Goal: Find specific page/section: Find specific page/section

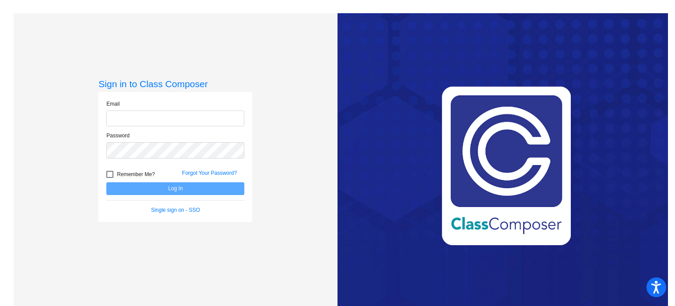
type input "[EMAIL_ADDRESS][DOMAIN_NAME]"
click at [158, 192] on button "Log In" at bounding box center [175, 188] width 138 height 13
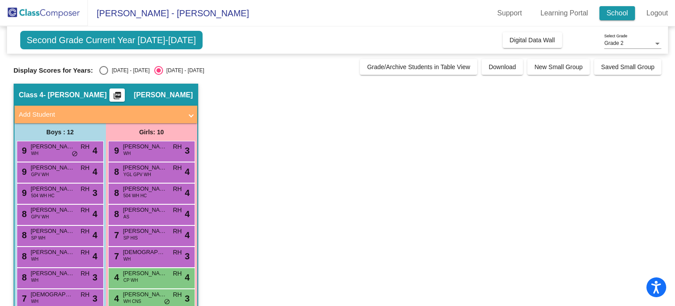
click at [621, 15] on link "School" at bounding box center [618, 13] width 36 height 14
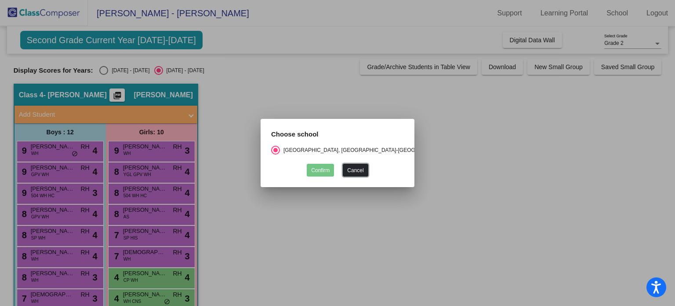
click at [353, 171] on button "Cancel" at bounding box center [355, 170] width 25 height 13
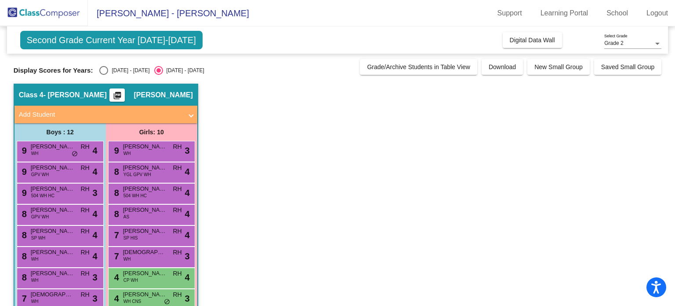
click at [624, 44] on div "Grade 2" at bounding box center [629, 43] width 49 height 6
click at [624, 44] on span "Grade 2" at bounding box center [633, 44] width 57 height 16
click at [528, 41] on span "Digital Data Wall" at bounding box center [532, 39] width 45 height 7
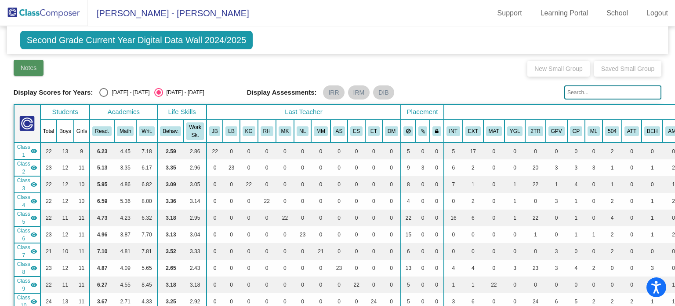
click at [26, 68] on span "Notes" at bounding box center [29, 67] width 16 height 7
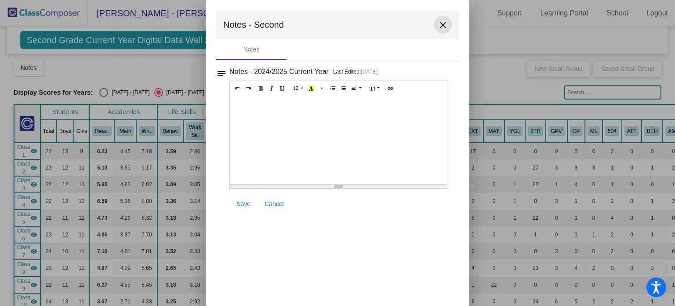
drag, startPoint x: 441, startPoint y: 23, endPoint x: 349, endPoint y: 1, distance: 94.0
click at [438, 22] on mat-icon "close" at bounding box center [443, 25] width 11 height 11
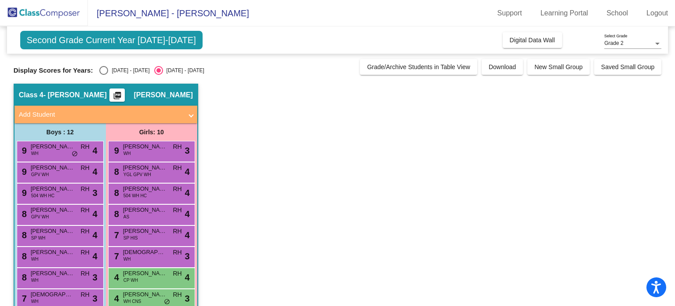
click at [69, 44] on span "Second Grade Current Year [DATE]-[DATE]" at bounding box center [111, 40] width 182 height 18
click at [45, 15] on img at bounding box center [44, 13] width 88 height 26
click at [121, 70] on div "[DATE] - [DATE]" at bounding box center [128, 70] width 41 height 8
click at [104, 75] on input "[DATE] - [DATE]" at bounding box center [103, 75] width 0 height 0
radio input "true"
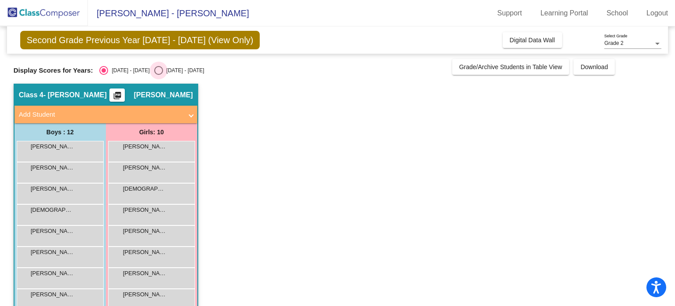
click at [163, 73] on div "[DATE] - [DATE]" at bounding box center [183, 70] width 41 height 8
click at [158, 75] on input "[DATE] - [DATE]" at bounding box center [158, 75] width 0 height 0
radio input "true"
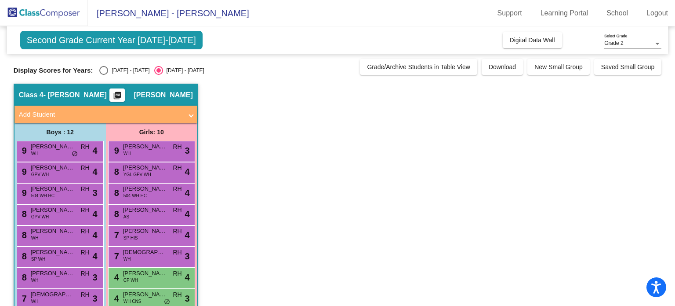
click at [147, 36] on span "Second Grade Current Year [DATE]-[DATE]" at bounding box center [111, 40] width 182 height 18
click at [634, 66] on span "Saved Small Group" at bounding box center [627, 66] width 53 height 7
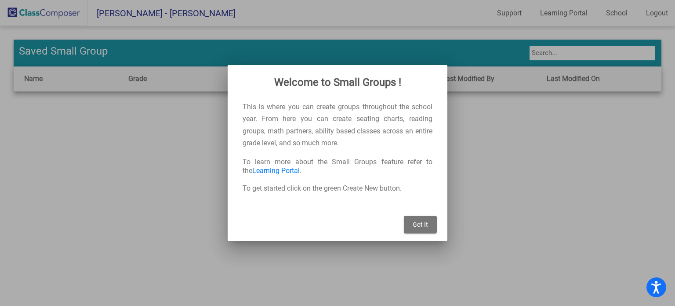
click at [422, 230] on button "Got It" at bounding box center [420, 224] width 33 height 18
